Goal: Information Seeking & Learning: Find specific fact

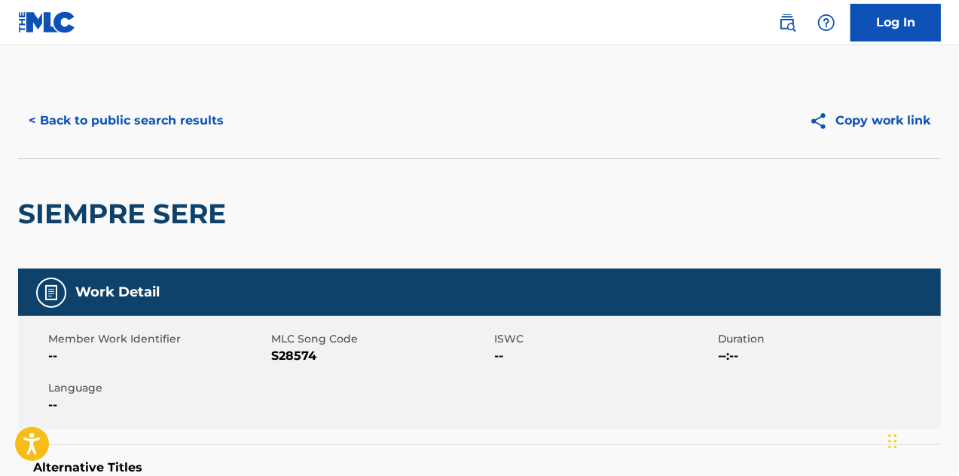
click at [173, 123] on button "< Back to public search results" at bounding box center [126, 121] width 216 height 38
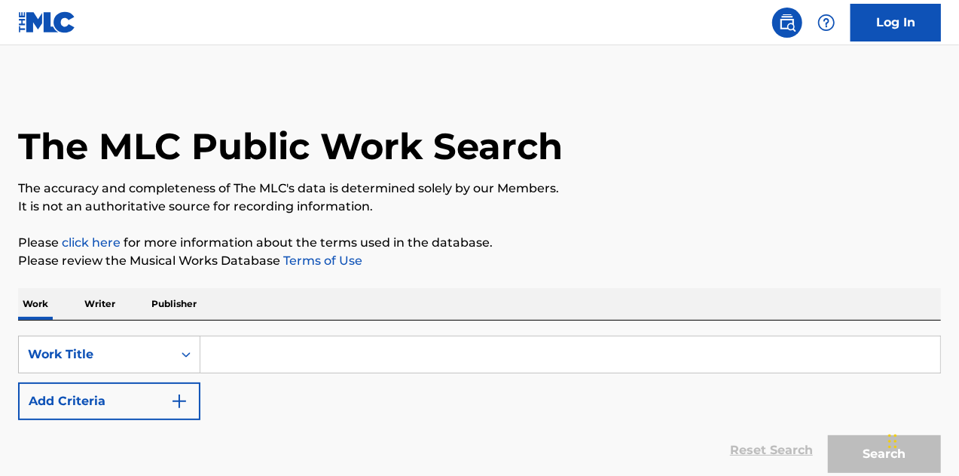
click at [238, 363] on input "Search Form" at bounding box center [570, 354] width 740 height 36
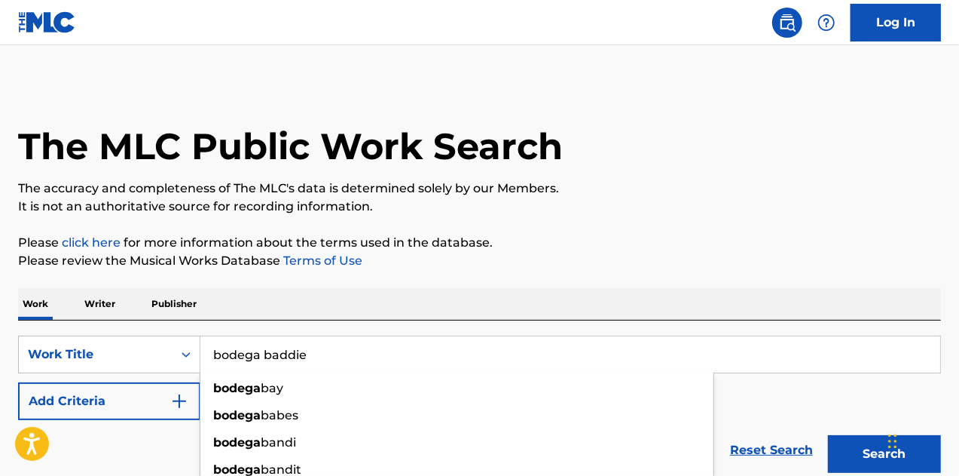
type input "bodega baddie"
click at [828, 435] on button "Search" at bounding box center [884, 454] width 113 height 38
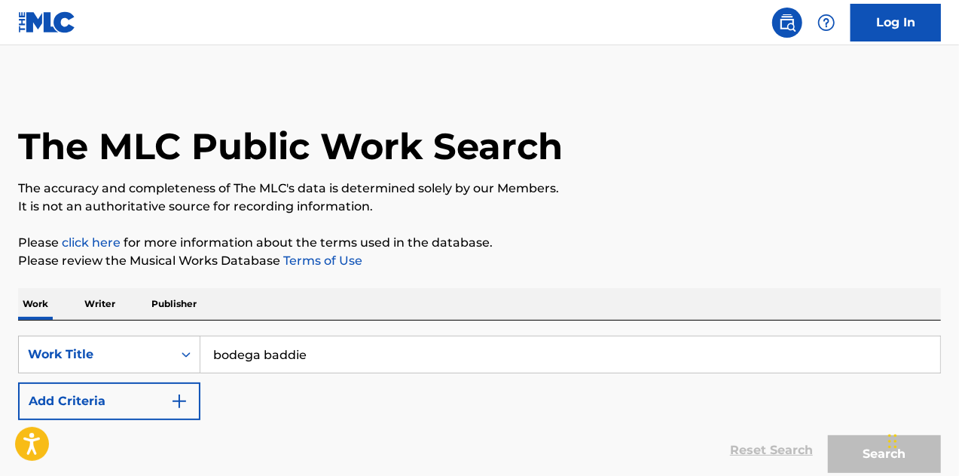
scroll to position [180, 0]
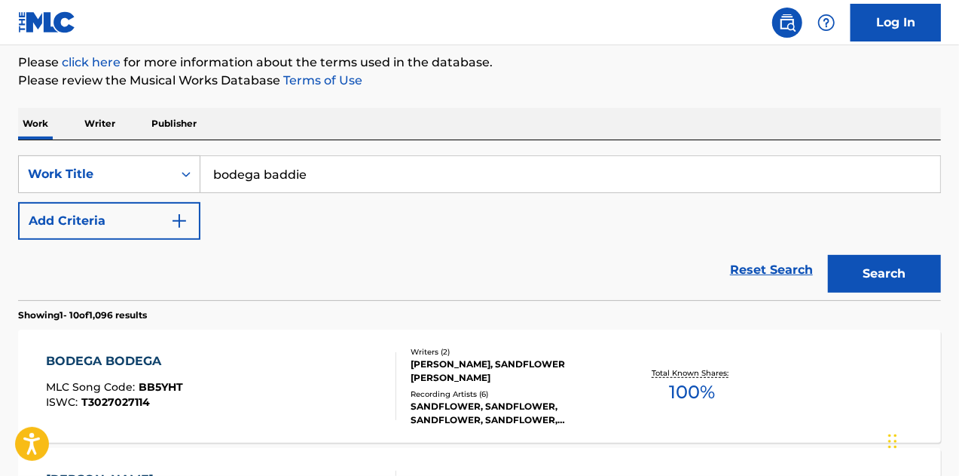
click at [390, 258] on div "Reset Search Search" at bounding box center [479, 270] width 923 height 60
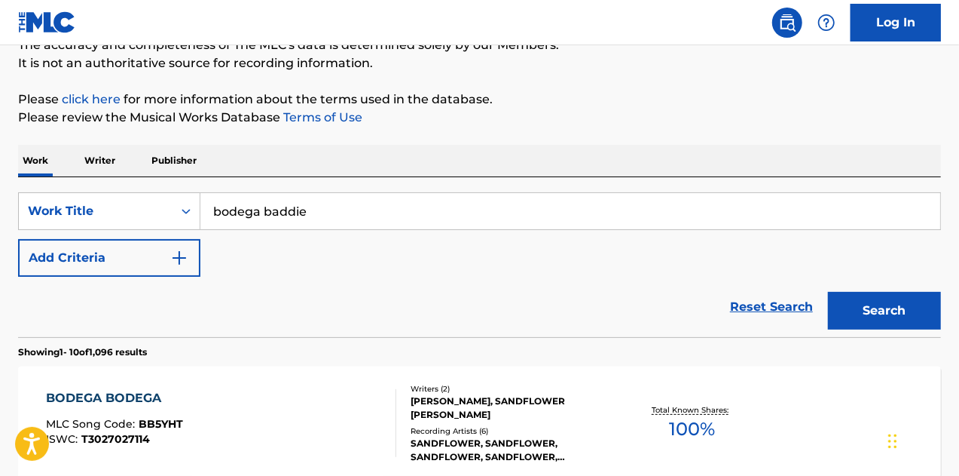
scroll to position [126, 0]
